Goal: Task Accomplishment & Management: Manage account settings

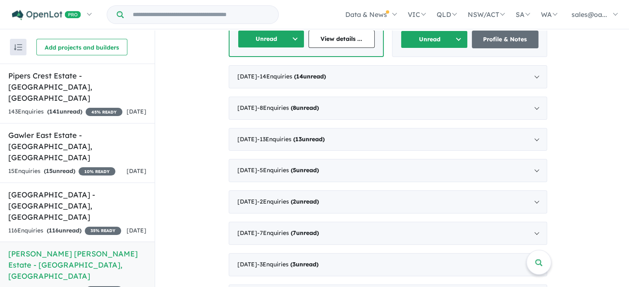
scroll to position [480, 0]
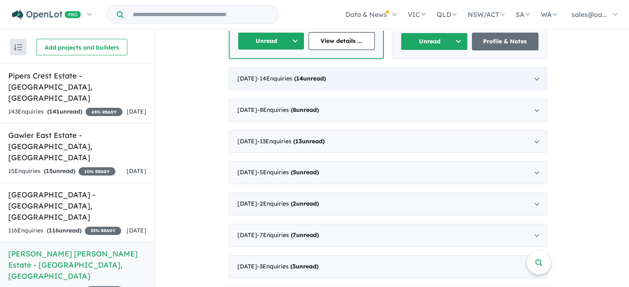
click at [539, 67] on div "[DATE] - 14 Enquir ies ( 14 unread)" at bounding box center [388, 78] width 318 height 23
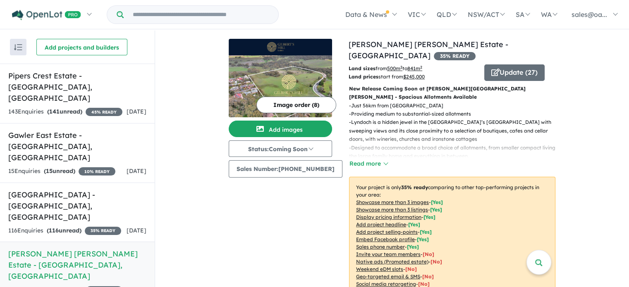
scroll to position [258, 0]
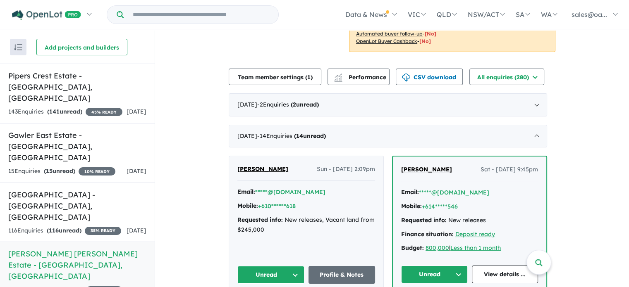
click at [268, 266] on button "Unread" at bounding box center [270, 275] width 67 height 18
click at [304, 165] on div "[PERSON_NAME] Sun - [DATE] 2:09pm" at bounding box center [306, 173] width 138 height 17
click at [260, 165] on span "[PERSON_NAME]" at bounding box center [262, 168] width 51 height 7
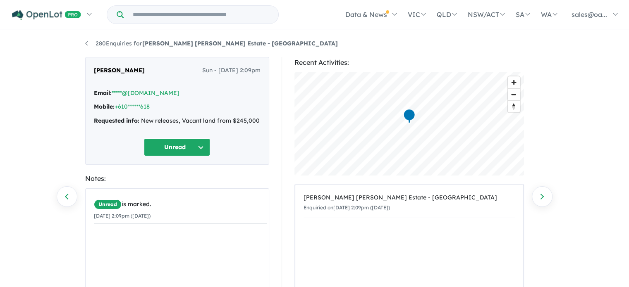
click at [86, 43] on link "280 Enquiries for Gilbert's Hill Estate - Lyndoch" at bounding box center [211, 43] width 253 height 7
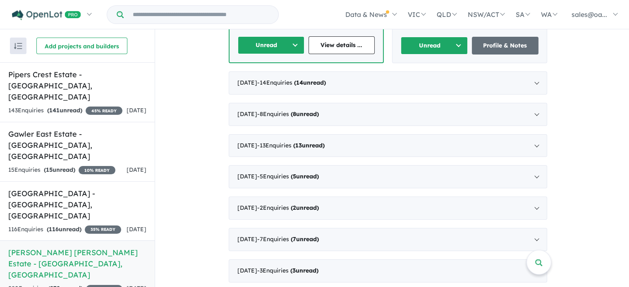
scroll to position [482, 0]
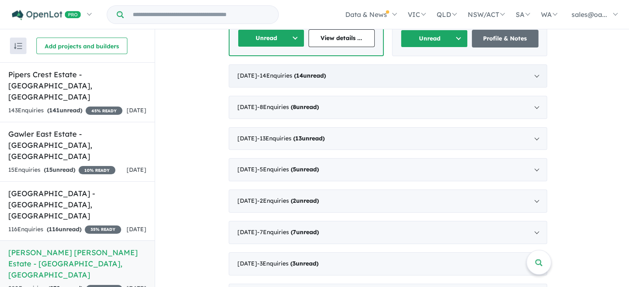
click at [536, 64] on div "[DATE] - 14 Enquir ies ( 14 unread)" at bounding box center [388, 75] width 318 height 23
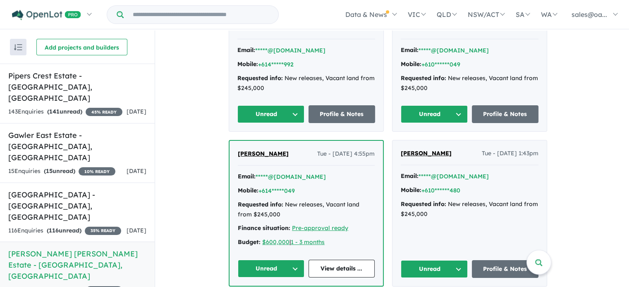
scroll to position [1137, 0]
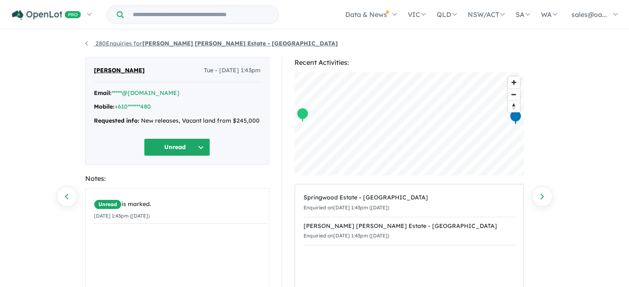
click at [85, 41] on link "280 Enquiries for [PERSON_NAME] [PERSON_NAME] Estate - [GEOGRAPHIC_DATA]" at bounding box center [211, 43] width 253 height 7
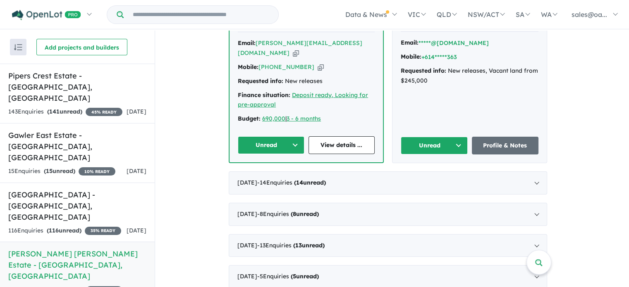
scroll to position [366, 0]
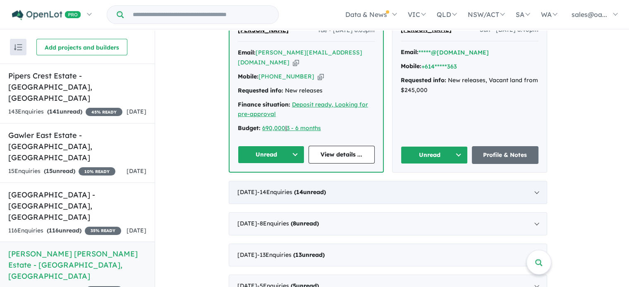
click at [537, 181] on div "[DATE] - 14 Enquir ies ( 14 unread)" at bounding box center [388, 192] width 318 height 23
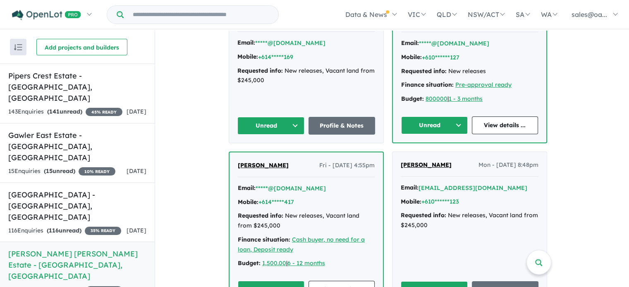
scroll to position [549, 0]
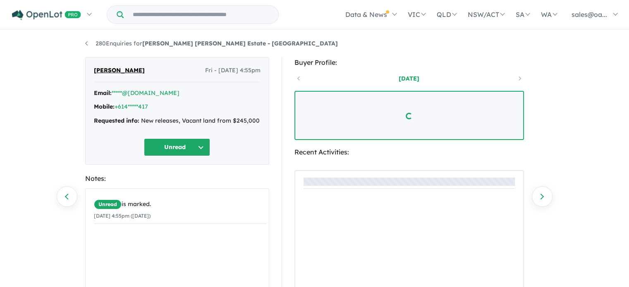
click at [349, 270] on div at bounding box center [409, 242] width 228 height 143
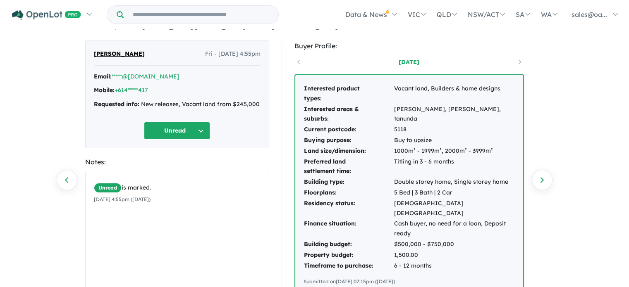
scroll to position [33, 0]
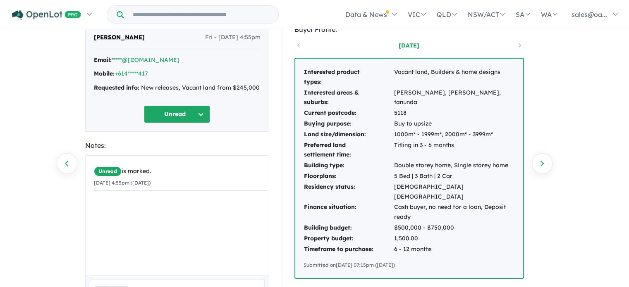
drag, startPoint x: 440, startPoint y: 246, endPoint x: 298, endPoint y: 73, distance: 223.8
click at [298, 73] on div "Interested product types: Vacant land, Builders & home designs Interested areas…" at bounding box center [409, 168] width 228 height 219
copy div "Interested product types: Vacant land, Builders & home designs Interested areas…"
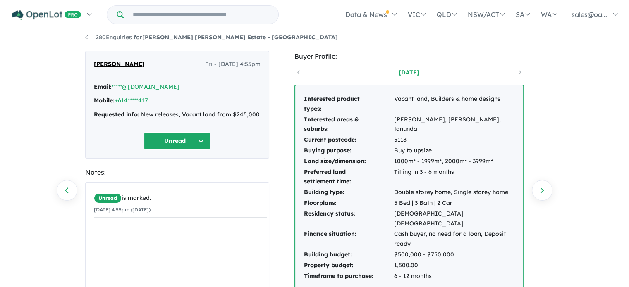
scroll to position [0, 0]
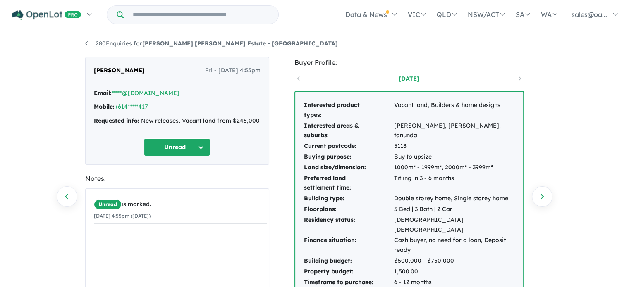
click at [85, 42] on link "280 Enquiries for Gilbert's Hill Estate - Lyndoch" at bounding box center [211, 43] width 253 height 7
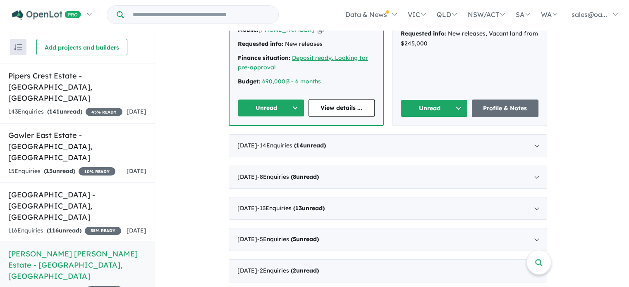
scroll to position [445, 0]
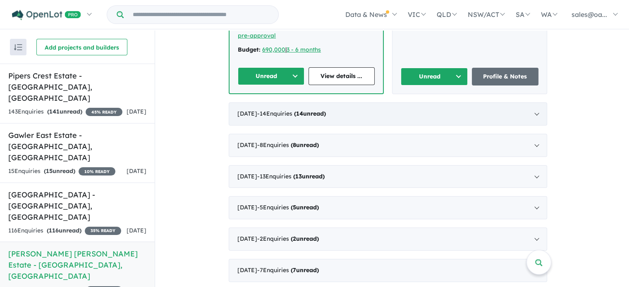
click at [536, 103] on div "[DATE] - 14 Enquir ies ( 14 unread)" at bounding box center [388, 114] width 318 height 23
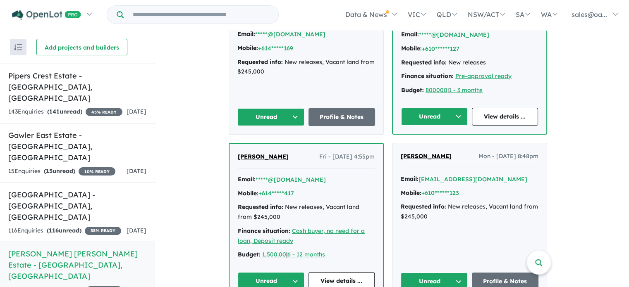
scroll to position [543, 0]
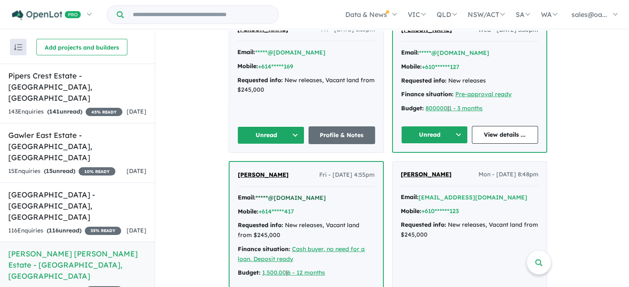
click at [288, 194] on button "*****@[DOMAIN_NAME]" at bounding box center [290, 198] width 70 height 9
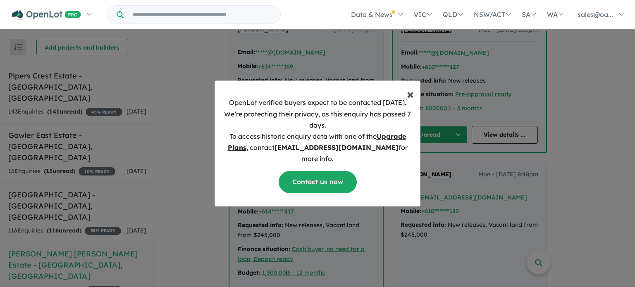
click at [408, 98] on span "×" at bounding box center [410, 94] width 7 height 17
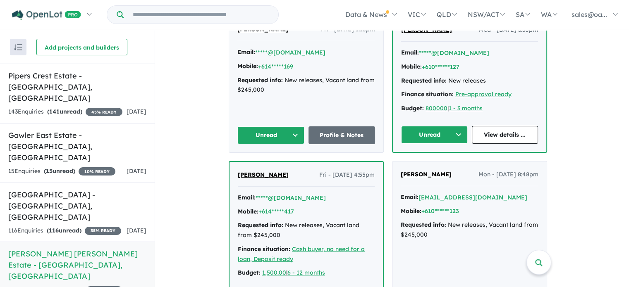
scroll to position [1, 0]
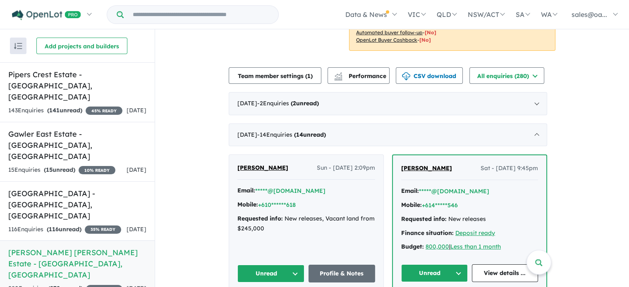
scroll to position [261, 0]
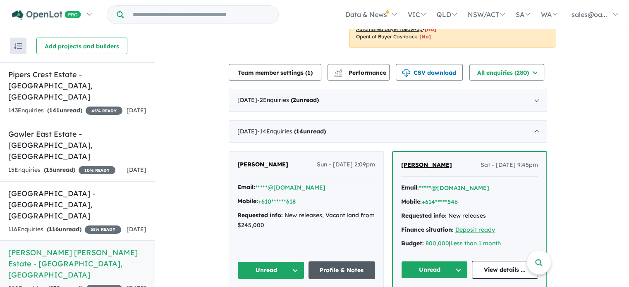
click at [327, 262] on link "Profile & Notes" at bounding box center [341, 271] width 67 height 18
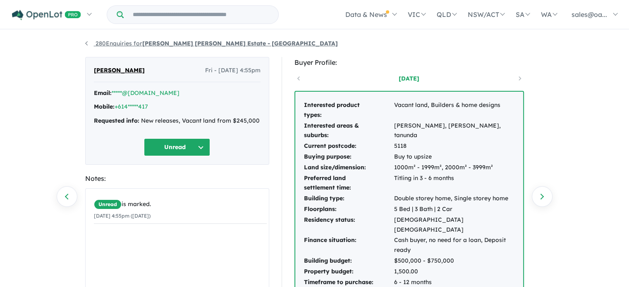
click at [134, 43] on link "280 Enquiries for [PERSON_NAME] [PERSON_NAME] Estate - [GEOGRAPHIC_DATA]" at bounding box center [211, 43] width 253 height 7
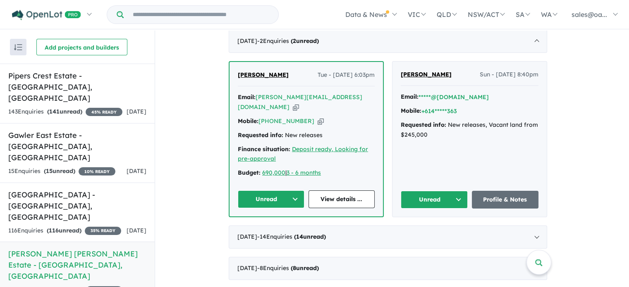
scroll to position [324, 0]
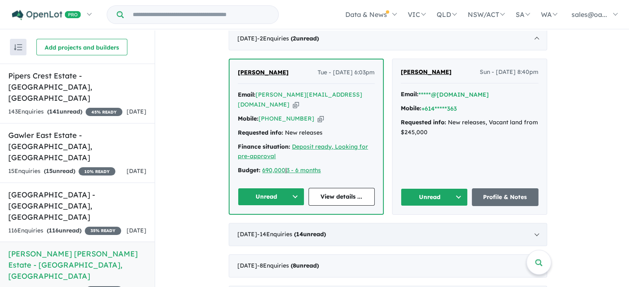
click at [537, 223] on div "July 2025 - 14 Enquir ies ( 14 unread)" at bounding box center [388, 234] width 318 height 23
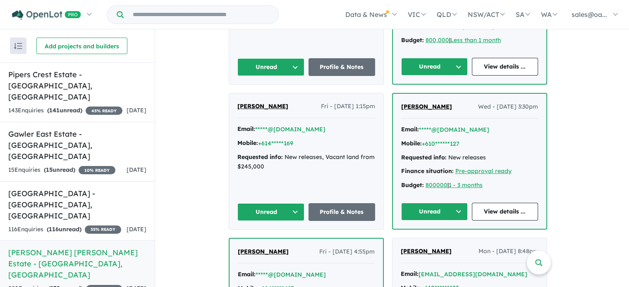
scroll to position [459, 0]
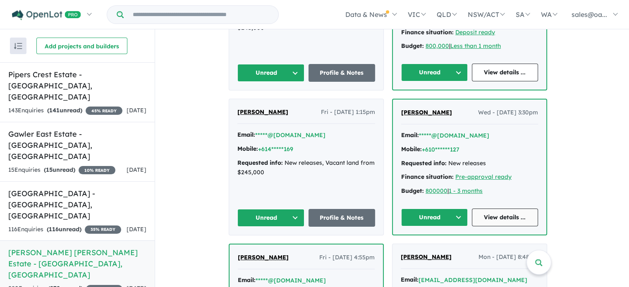
click at [504, 209] on link "View details ..." at bounding box center [505, 218] width 67 height 18
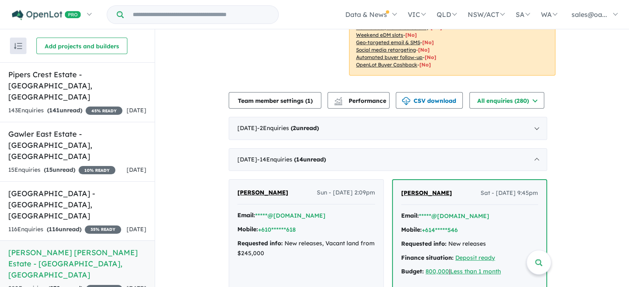
click at [536, 148] on div "July 2025 - 14 Enquir ies ( 14 unread)" at bounding box center [388, 159] width 318 height 23
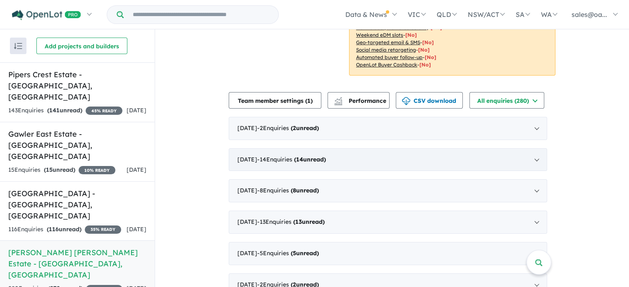
click at [537, 148] on div "July 2025 - 14 Enquir ies ( 14 unread)" at bounding box center [388, 159] width 318 height 23
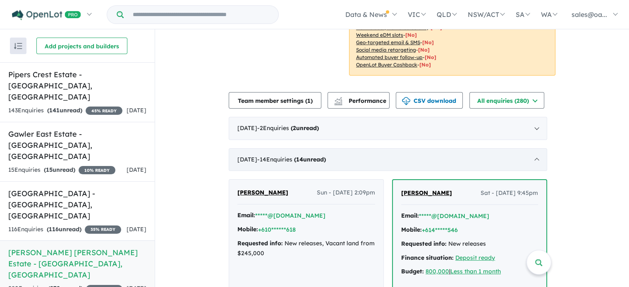
click at [537, 148] on div "July 2025 - 14 Enquir ies ( 14 unread)" at bounding box center [388, 159] width 318 height 23
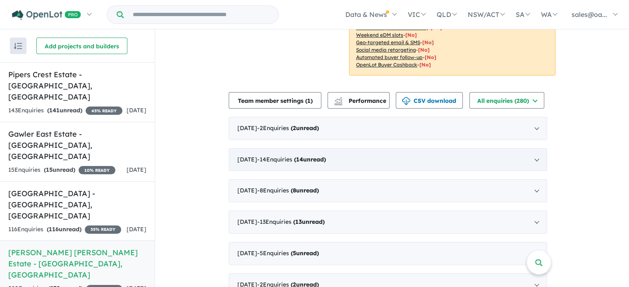
click at [537, 148] on div "July 2025 - 14 Enquir ies ( 14 unread)" at bounding box center [388, 159] width 318 height 23
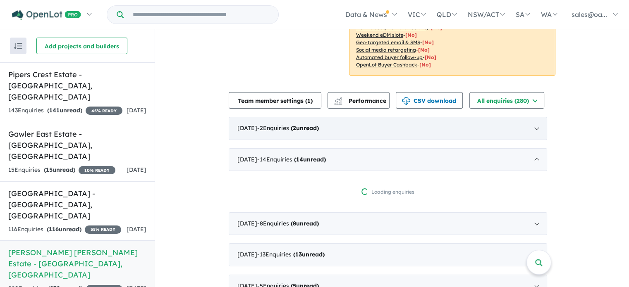
click at [537, 117] on div "August 2025 - 2 Enquir ies ( 2 unread)" at bounding box center [388, 128] width 318 height 23
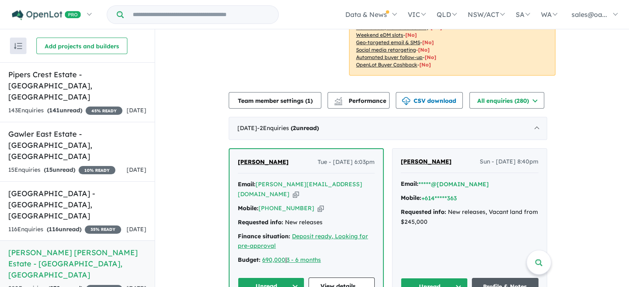
click at [501, 278] on link "Profile & Notes" at bounding box center [505, 287] width 67 height 18
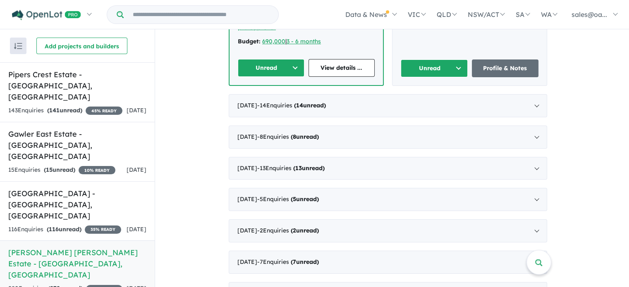
scroll to position [454, 0]
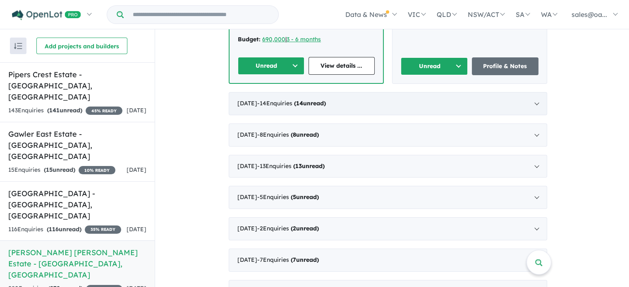
click at [538, 92] on div "July 2025 - 14 Enquir ies ( 14 unread)" at bounding box center [388, 103] width 318 height 23
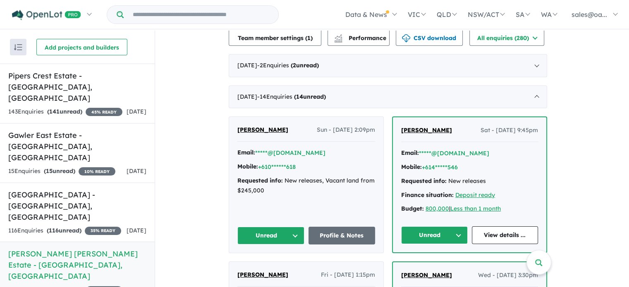
scroll to position [279, 0]
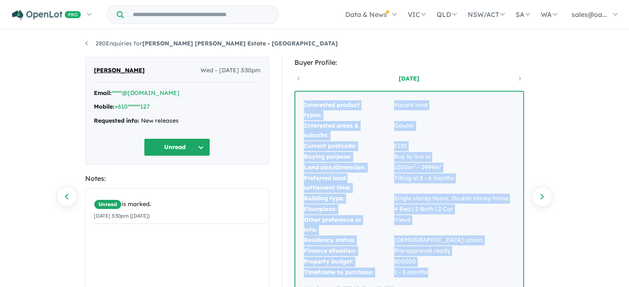
drag, startPoint x: 428, startPoint y: 120, endPoint x: 303, endPoint y: 103, distance: 126.0
click at [303, 103] on tbody "Interested product types: Vacant land Interested areas & suburbs: Gawler Curren…" at bounding box center [405, 189] width 205 height 178
copy tbody "Interested product types: Vacant land Interested areas & suburbs: Gawler Curren…"
click at [98, 43] on link "280 Enquiries for [PERSON_NAME] [PERSON_NAME] Estate - [GEOGRAPHIC_DATA]" at bounding box center [211, 43] width 253 height 7
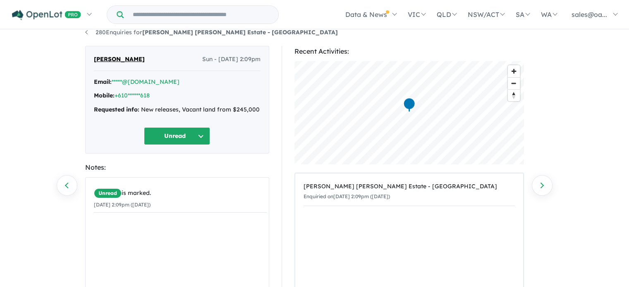
scroll to position [10, 0]
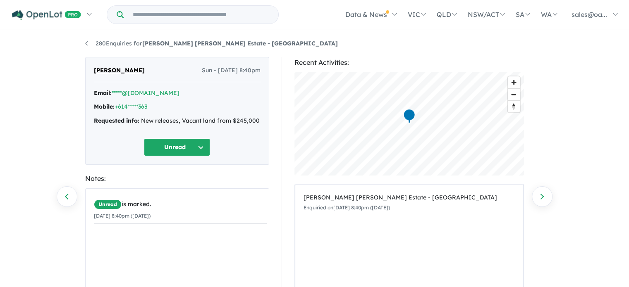
click at [115, 69] on span "[PERSON_NAME]" at bounding box center [119, 71] width 51 height 10
click at [86, 43] on link "280 Enquiries for [PERSON_NAME] [PERSON_NAME] Estate - [GEOGRAPHIC_DATA]" at bounding box center [211, 43] width 253 height 7
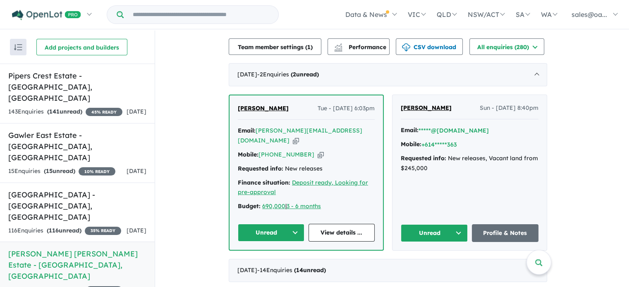
scroll to position [284, 0]
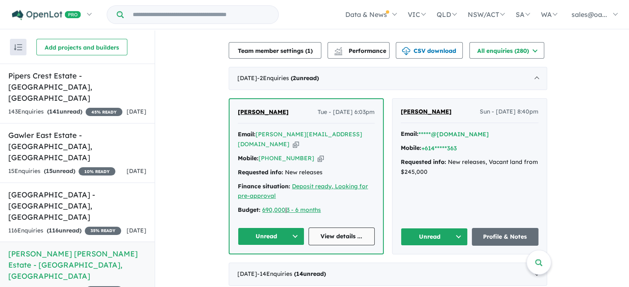
click at [329, 228] on link "View details ..." at bounding box center [341, 237] width 67 height 18
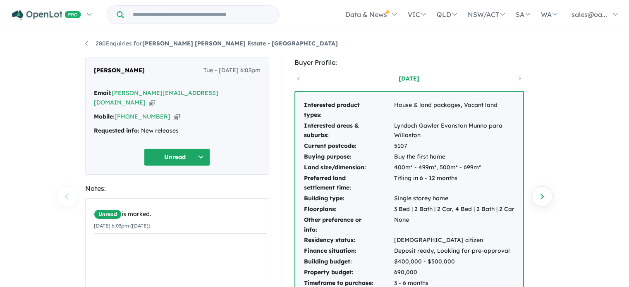
drag, startPoint x: 424, startPoint y: 117, endPoint x: 300, endPoint y: 101, distance: 125.1
click at [300, 101] on div "Interested product types: House & land packages, Vacant land Interested areas &…" at bounding box center [409, 202] width 228 height 220
copy div "Interested product types: House & land packages, Vacant land Interested areas &…"
click at [473, 138] on td "Lyndoch Gawler Evanston Munno para Willaston" at bounding box center [454, 131] width 121 height 21
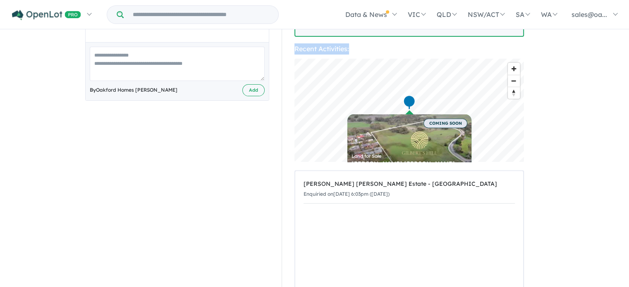
drag, startPoint x: 303, startPoint y: 104, endPoint x: 582, endPoint y: 69, distance: 281.2
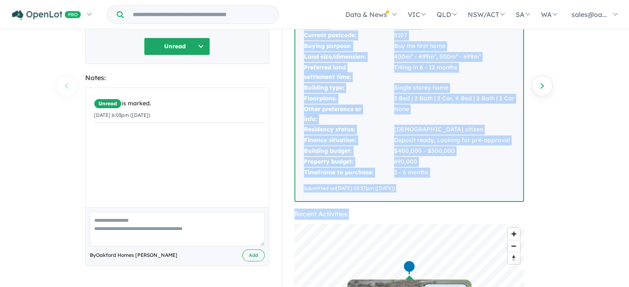
scroll to position [94, 0]
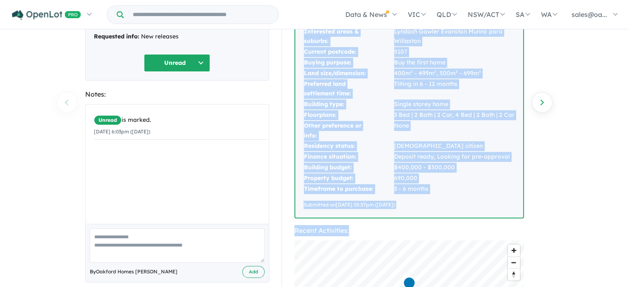
copy div "Interested product types: House & land packages, Vacant land Interested areas &…"
click at [573, 69] on div "280 Enquiries for Gilbert's Hill Estate - Lyndoch Previous enquiry Next enquiry…" at bounding box center [314, 65] width 629 height 258
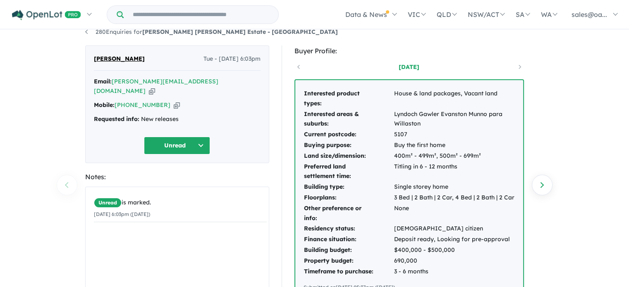
scroll to position [0, 0]
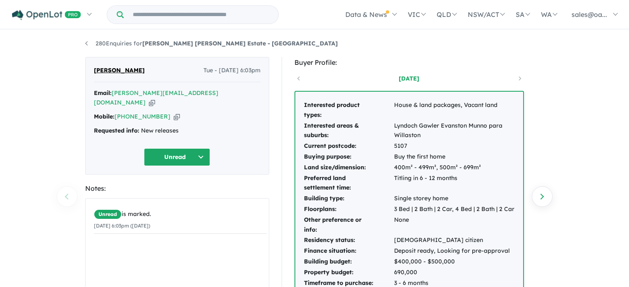
click at [155, 98] on icon "button" at bounding box center [152, 102] width 6 height 9
click at [168, 112] on div "Mobile: +61 435 806 005 Copied!" at bounding box center [177, 117] width 167 height 10
click at [174, 112] on icon "button" at bounding box center [177, 116] width 6 height 9
click at [86, 42] on link "280 Enquiries for [PERSON_NAME] [PERSON_NAME] Estate - [GEOGRAPHIC_DATA]" at bounding box center [211, 43] width 253 height 7
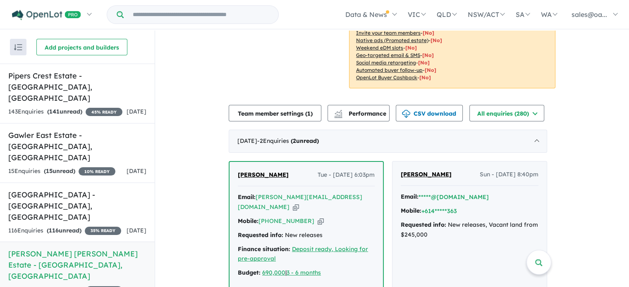
scroll to position [260, 0]
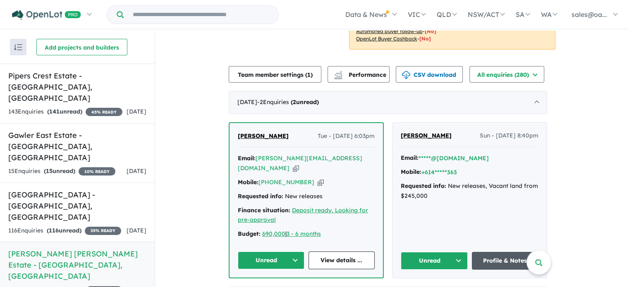
click at [503, 252] on link "Profile & Notes" at bounding box center [505, 261] width 67 height 18
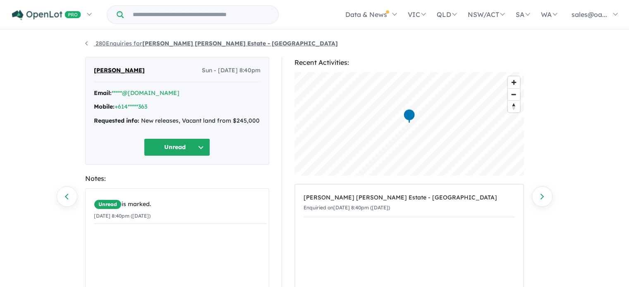
click at [111, 42] on link "280 Enquiries for [PERSON_NAME] [PERSON_NAME] Estate - [GEOGRAPHIC_DATA]" at bounding box center [211, 43] width 253 height 7
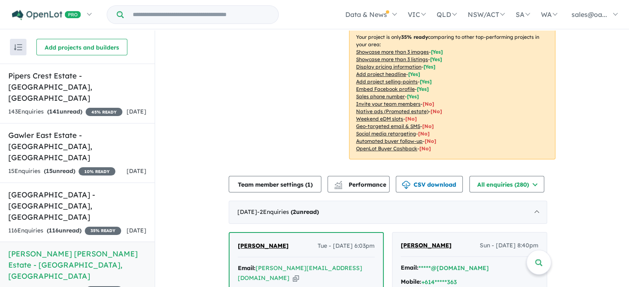
scroll to position [236, 0]
